Goal: Information Seeking & Learning: Find specific fact

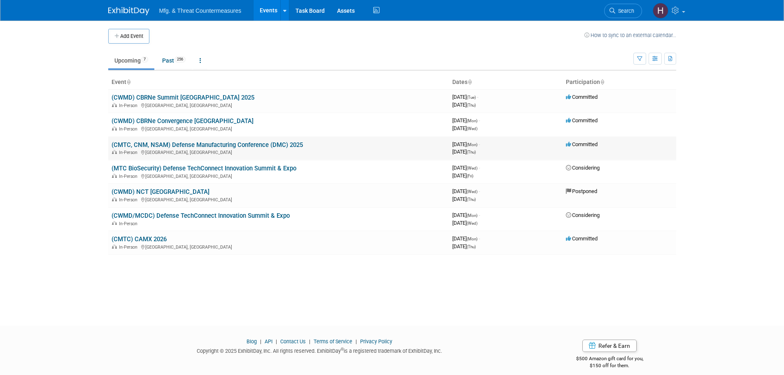
click at [213, 145] on link "(CMTC, CNM, NSAM) Defense Manufacturing Conference (DMC) 2025" at bounding box center [207, 144] width 191 height 7
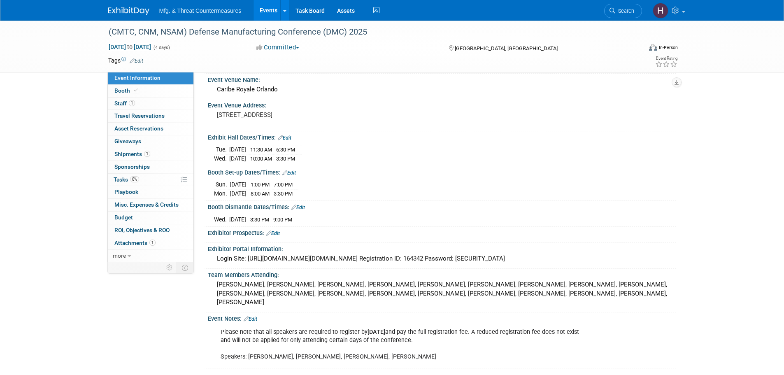
scroll to position [105, 0]
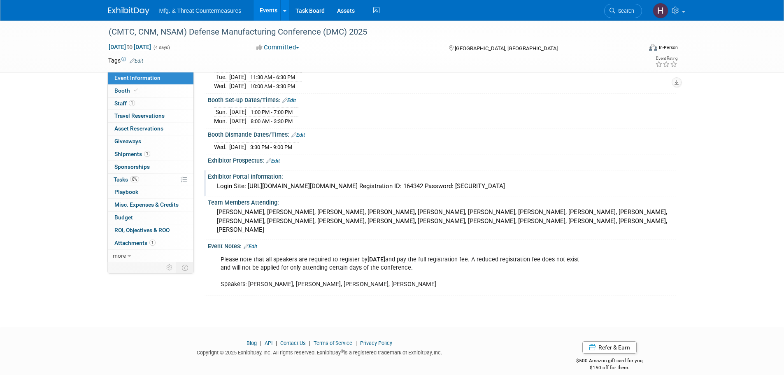
click at [291, 184] on div "Login Site: https://secure.arctos-us.com/login/login.asp?ID=dmc202541128026 Reg…" at bounding box center [442, 186] width 456 height 13
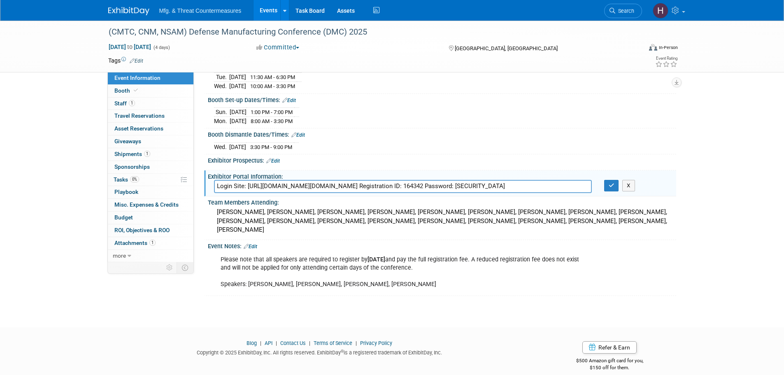
drag, startPoint x: 249, startPoint y: 185, endPoint x: 434, endPoint y: 182, distance: 185.7
click at [434, 182] on input "Login Site: https://secure.arctos-us.com/login/login.asp?ID=dmc202541128026 Reg…" at bounding box center [403, 186] width 378 height 13
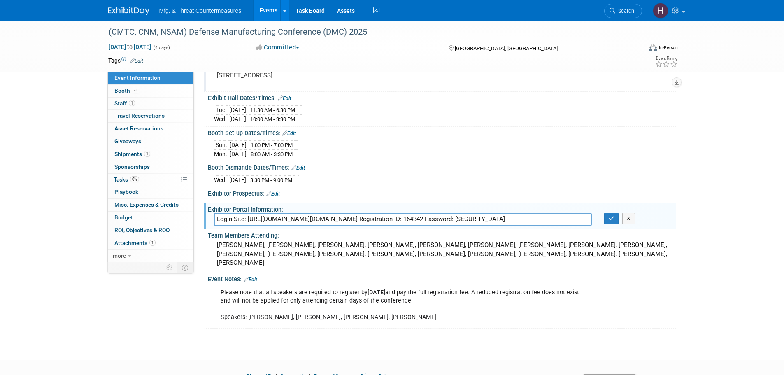
scroll to position [0, 0]
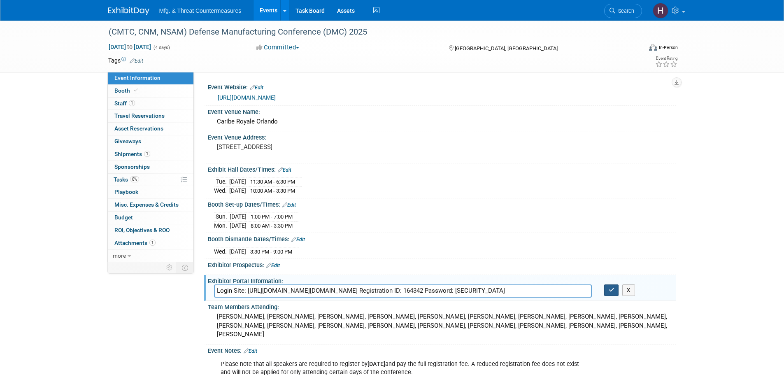
drag, startPoint x: 611, startPoint y: 293, endPoint x: 606, endPoint y: 291, distance: 5.4
click at [611, 293] on button "button" at bounding box center [611, 290] width 15 height 12
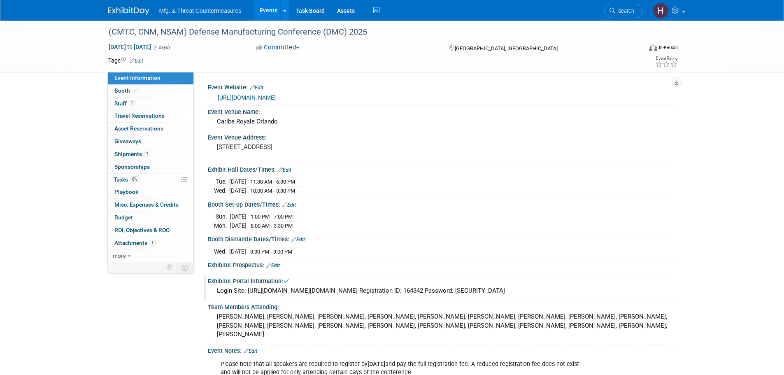
click at [270, 95] on link "https://www.dmcmeeting.com/" at bounding box center [247, 97] width 58 height 7
